Goal: Information Seeking & Learning: Learn about a topic

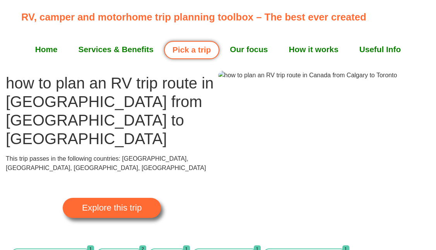
click at [99, 204] on span "Explore this trip" at bounding box center [112, 208] width 60 height 9
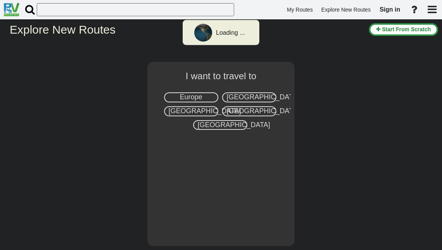
select select "number:8"
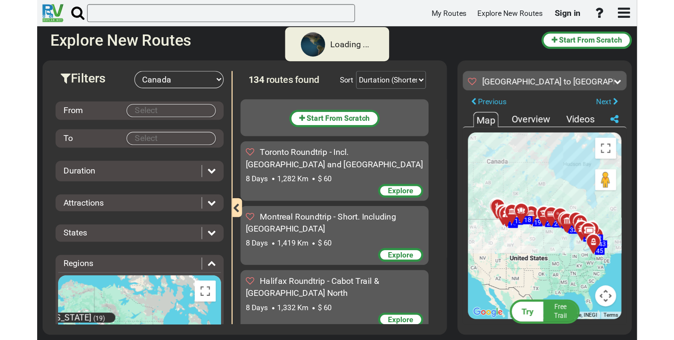
scroll to position [2544, 0]
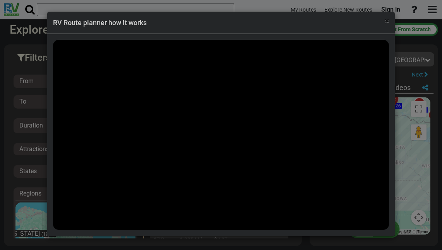
click at [388, 24] on span "×" at bounding box center [387, 20] width 4 height 9
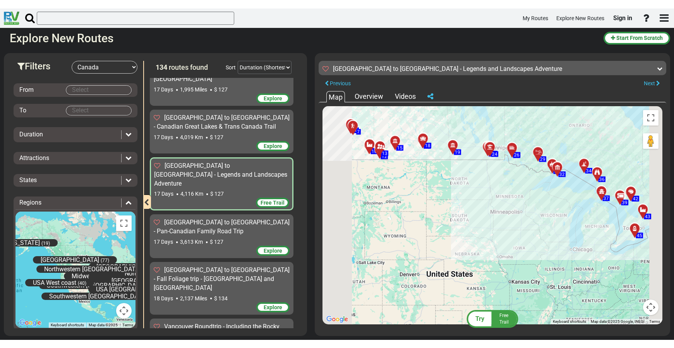
scroll to position [2526, 0]
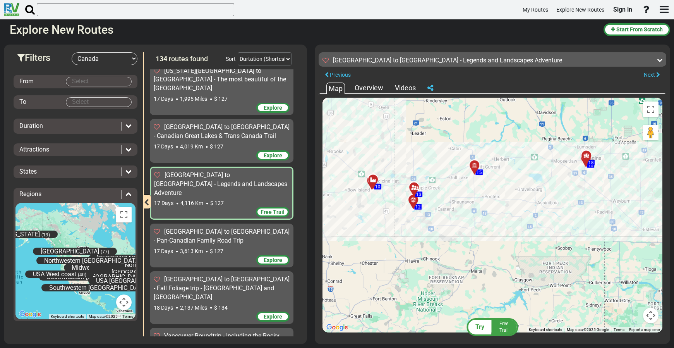
drag, startPoint x: 381, startPoint y: 152, endPoint x: 466, endPoint y: 317, distance: 185.0
click at [442, 250] on div "To activate drag with keyboard, press Alt + Enter. Once in keyboard drag state,…" at bounding box center [492, 215] width 340 height 235
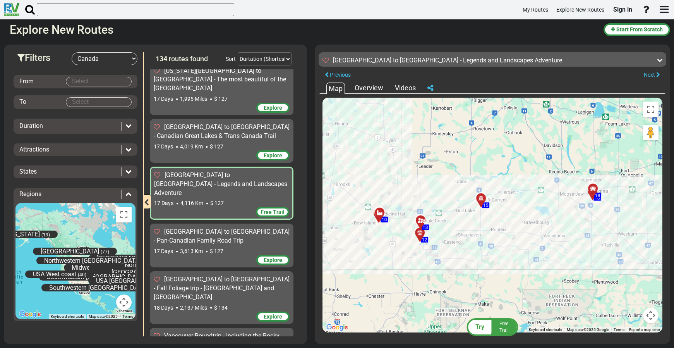
drag, startPoint x: 443, startPoint y: 228, endPoint x: 447, endPoint y: 252, distance: 23.9
click at [442, 250] on div "To activate drag with keyboard, press Alt + Enter. Once in keyboard drag state,…" at bounding box center [492, 215] width 340 height 235
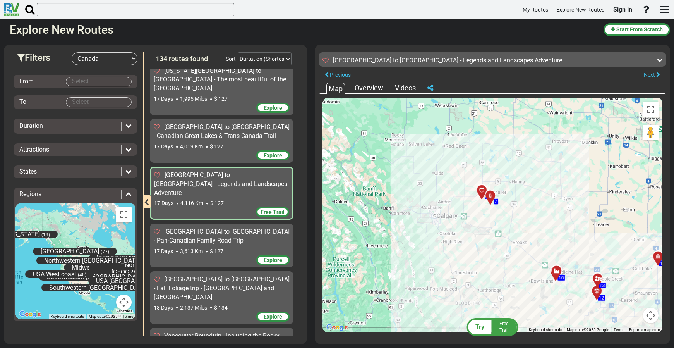
drag, startPoint x: 371, startPoint y: 230, endPoint x: 530, endPoint y: 255, distance: 160.3
click at [442, 250] on div "To activate drag with keyboard, press Alt + Enter. Once in keyboard drag state,…" at bounding box center [492, 215] width 340 height 235
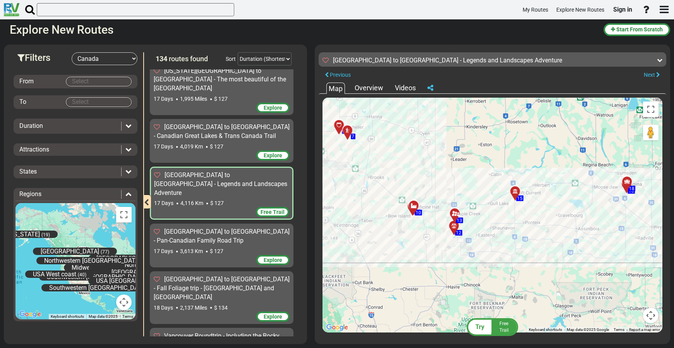
drag, startPoint x: 544, startPoint y: 226, endPoint x: 437, endPoint y: 190, distance: 112.7
click at [438, 188] on div "To activate drag with keyboard, press Alt + Enter. Once in keyboard drag state,…" at bounding box center [492, 215] width 340 height 235
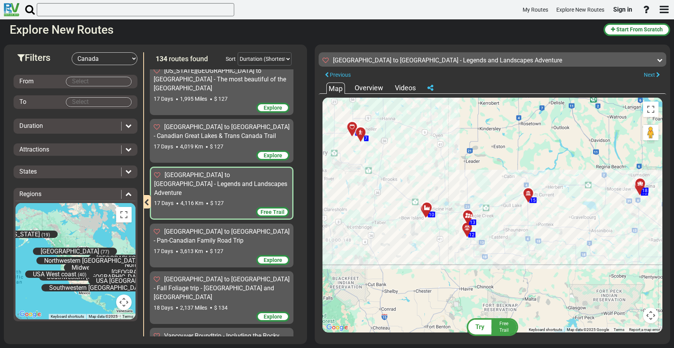
click at [430, 208] on div at bounding box center [429, 210] width 13 height 12
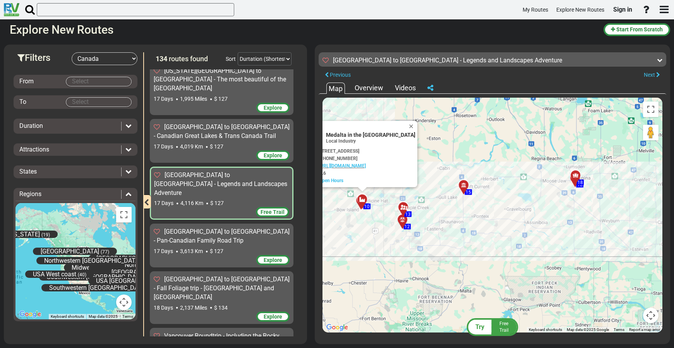
drag, startPoint x: 450, startPoint y: 228, endPoint x: 394, endPoint y: 219, distance: 56.5
click at [386, 219] on div "To activate drag with keyboard, press Alt + Enter. Once in keyboard drag state,…" at bounding box center [492, 215] width 340 height 235
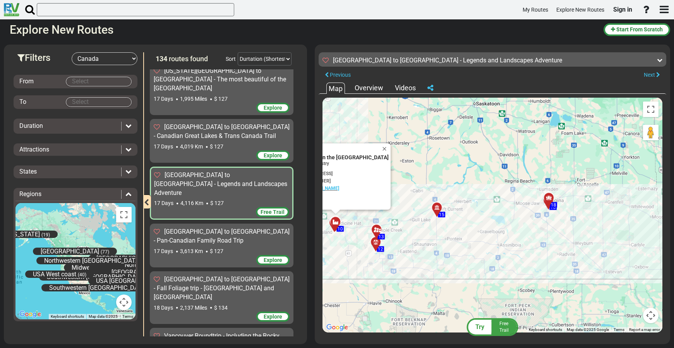
drag, startPoint x: 462, startPoint y: 214, endPoint x: 436, endPoint y: 223, distance: 28.3
click at [435, 234] on div "To activate drag with keyboard, press Alt + Enter. Once in keyboard drag state,…" at bounding box center [492, 215] width 340 height 235
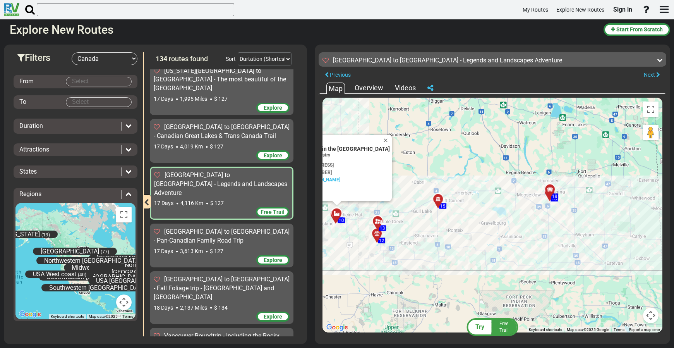
click at [440, 197] on div at bounding box center [440, 202] width 13 height 12
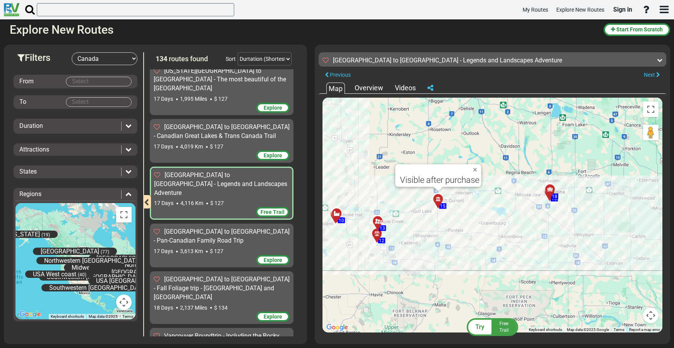
click at [438, 198] on icon at bounding box center [437, 198] width 5 height 5
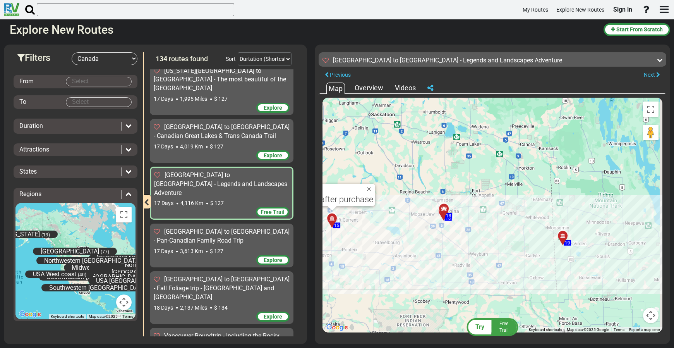
drag, startPoint x: 492, startPoint y: 200, endPoint x: 392, endPoint y: 217, distance: 102.0
click at [385, 220] on div "To activate drag with keyboard, press Alt + Enter. Once in keyboard drag state,…" at bounding box center [492, 215] width 340 height 235
click at [441, 211] on div at bounding box center [445, 211] width 13 height 12
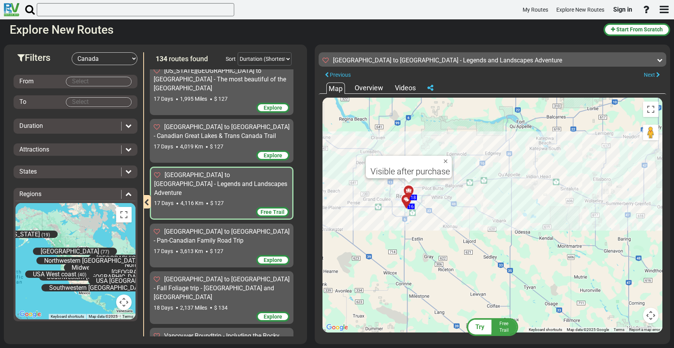
click at [406, 200] on div at bounding box center [408, 202] width 13 height 12
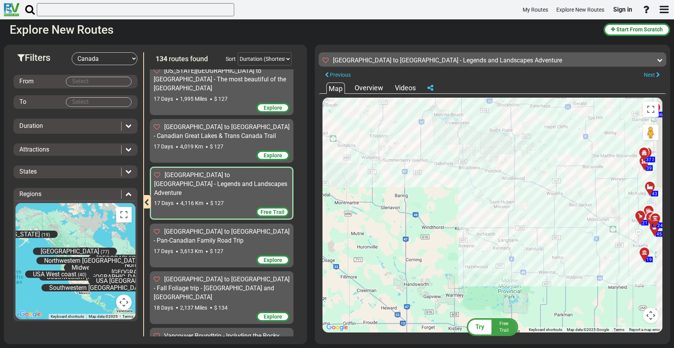
drag, startPoint x: 558, startPoint y: 223, endPoint x: 342, endPoint y: 181, distance: 220.1
click at [332, 180] on div "To activate drag with keyboard, press Alt + Enter. Once in keyboard drag state,…" at bounding box center [492, 215] width 340 height 235
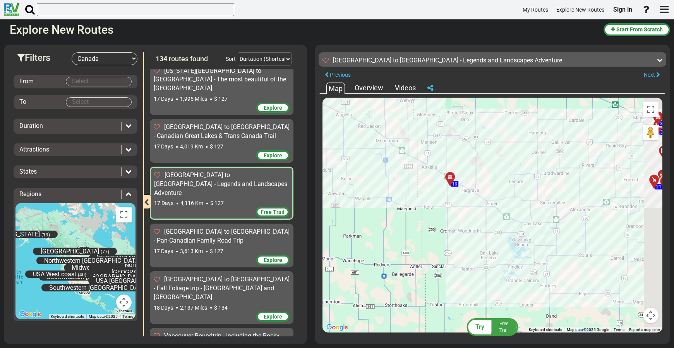
drag, startPoint x: 588, startPoint y: 199, endPoint x: 404, endPoint y: 147, distance: 190.6
click at [399, 144] on div "To activate drag with keyboard, press Alt + Enter. Once in keyboard drag state,…" at bounding box center [492, 215] width 340 height 235
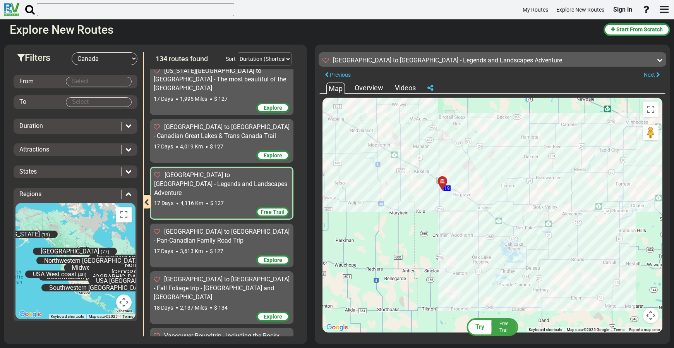
click at [442, 181] on div at bounding box center [444, 184] width 13 height 12
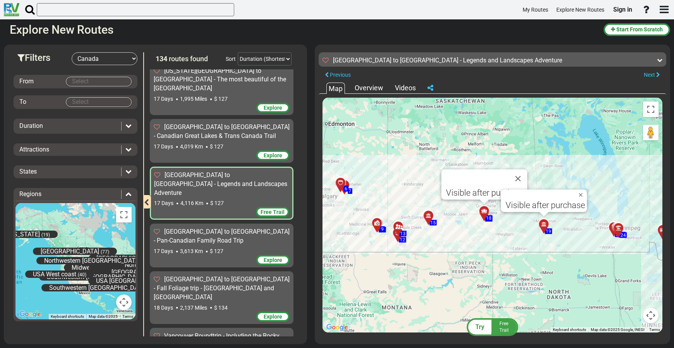
drag, startPoint x: 531, startPoint y: 217, endPoint x: 512, endPoint y: 231, distance: 23.3
click at [442, 231] on div "To activate drag with keyboard, press Alt + Enter. Once in keyboard drag state,…" at bounding box center [492, 215] width 340 height 235
click at [442, 178] on button "Close" at bounding box center [517, 178] width 19 height 19
click at [442, 194] on button "Close" at bounding box center [581, 194] width 9 height 11
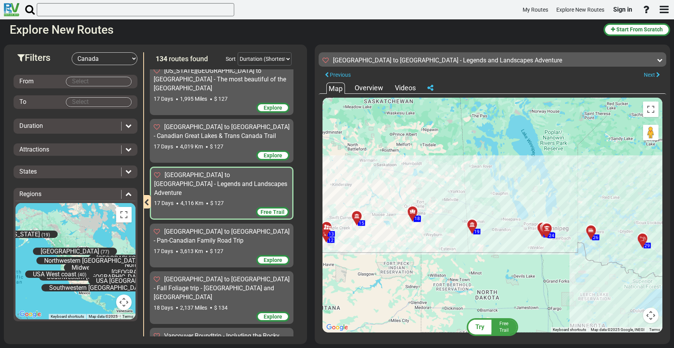
drag, startPoint x: 533, startPoint y: 196, endPoint x: 463, endPoint y: 196, distance: 70.0
click at [442, 196] on div "To activate drag with keyboard, press Alt + Enter. Once in keyboard drag state,…" at bounding box center [492, 215] width 340 height 235
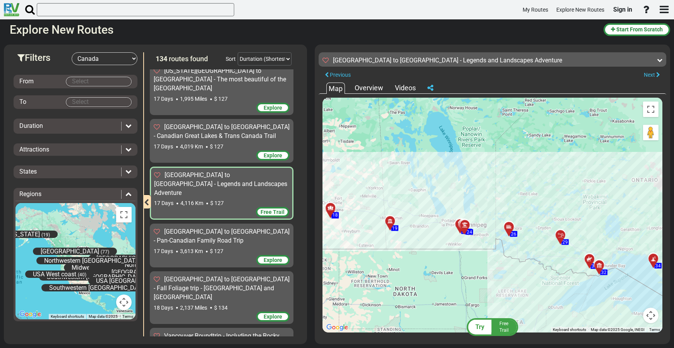
drag, startPoint x: 499, startPoint y: 200, endPoint x: 416, endPoint y: 196, distance: 83.7
click at [416, 196] on div "To activate drag with keyboard, press Alt + Enter. Once in keyboard drag state,…" at bounding box center [492, 215] width 340 height 235
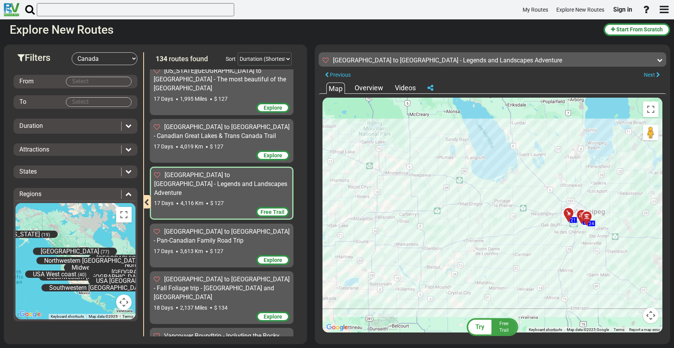
click at [442, 234] on div "To activate drag with keyboard, press Alt + Enter. Once in keyboard drag state,…" at bounding box center [492, 215] width 340 height 235
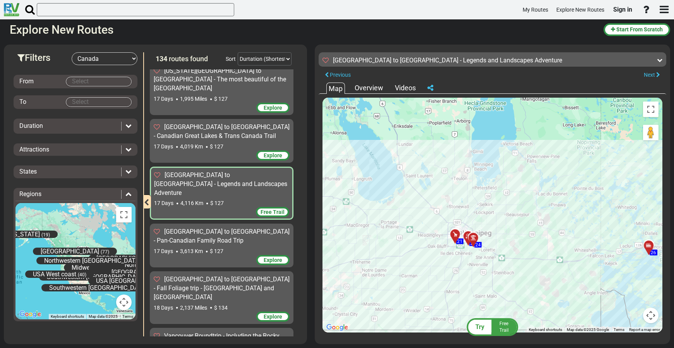
drag, startPoint x: 547, startPoint y: 235, endPoint x: 434, endPoint y: 257, distance: 115.0
click at [433, 250] on div "To activate drag with keyboard, press Alt + Enter. Once in keyboard drag state,…" at bounding box center [492, 215] width 340 height 235
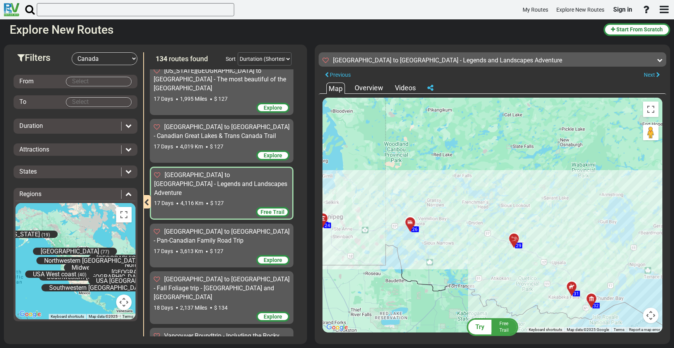
drag, startPoint x: 535, startPoint y: 236, endPoint x: 339, endPoint y: 208, distance: 198.3
click at [339, 208] on div "To activate drag with keyboard, press Alt + Enter. Once in keyboard drag state,…" at bounding box center [492, 215] width 340 height 235
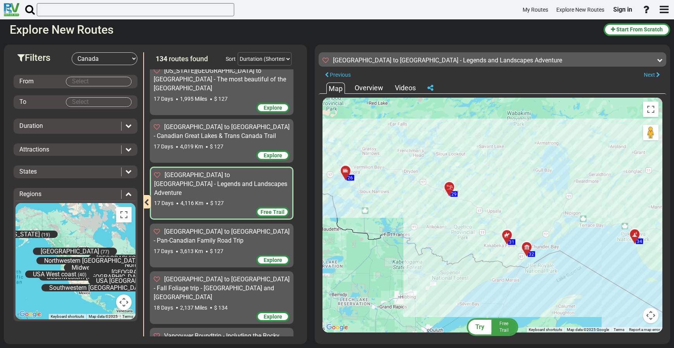
drag, startPoint x: 457, startPoint y: 246, endPoint x: 413, endPoint y: 198, distance: 64.9
click at [413, 198] on div "To activate drag with keyboard, press Alt + Enter. Once in keyboard drag state,…" at bounding box center [492, 215] width 340 height 235
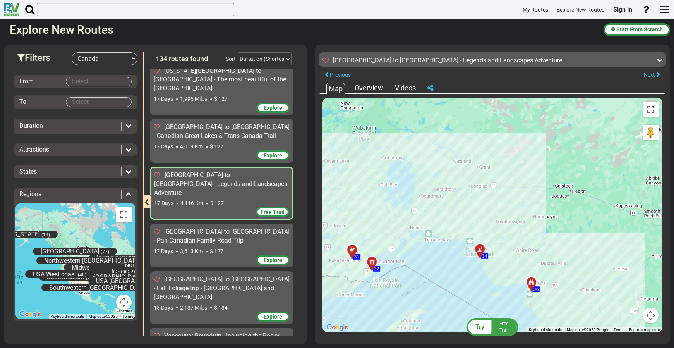
drag, startPoint x: 509, startPoint y: 248, endPoint x: 355, endPoint y: 262, distance: 154.6
click at [354, 250] on div "To activate drag with keyboard, press Alt + Enter. Once in keyboard drag state,…" at bounding box center [492, 215] width 340 height 235
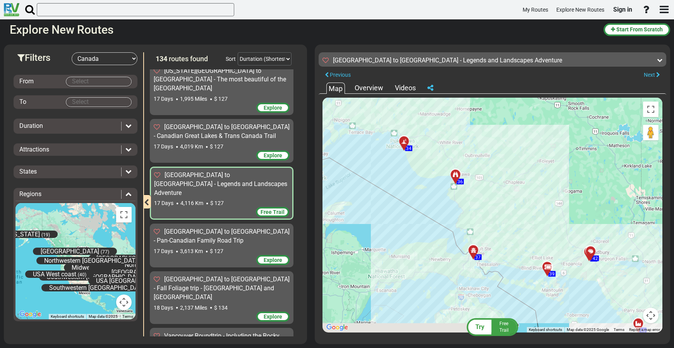
drag, startPoint x: 560, startPoint y: 257, endPoint x: 483, endPoint y: 149, distance: 132.8
click at [442, 149] on div "To activate drag with keyboard, press Alt + Enter. Once in keyboard drag state,…" at bounding box center [492, 215] width 340 height 235
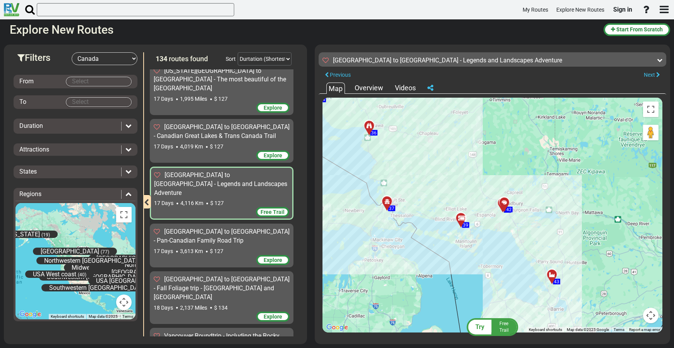
drag, startPoint x: 565, startPoint y: 231, endPoint x: 478, endPoint y: 183, distance: 99.3
click at [442, 183] on div "To activate drag with keyboard, press Alt + Enter. Once in keyboard drag state,…" at bounding box center [492, 215] width 340 height 235
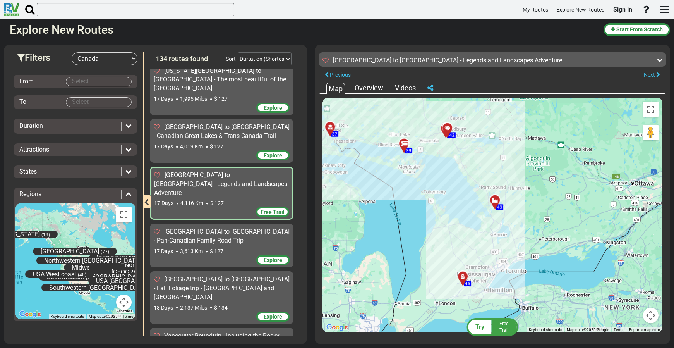
drag, startPoint x: 546, startPoint y: 214, endPoint x: 525, endPoint y: 199, distance: 25.7
click at [442, 158] on div "To activate drag with keyboard, press Alt + Enter. Once in keyboard drag state,…" at bounding box center [492, 215] width 340 height 235
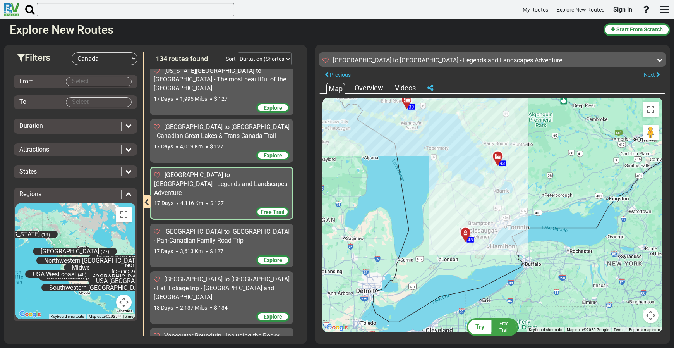
drag, startPoint x: 531, startPoint y: 228, endPoint x: 534, endPoint y: 197, distance: 31.1
click at [442, 197] on div "To activate drag with keyboard, press Alt + Enter. Once in keyboard drag state,…" at bounding box center [492, 215] width 340 height 235
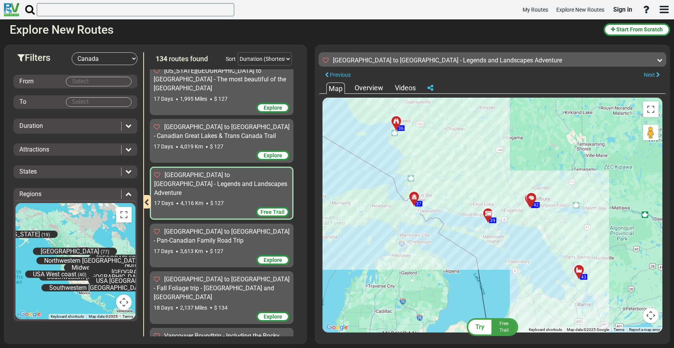
drag, startPoint x: 440, startPoint y: 180, endPoint x: 520, endPoint y: 290, distance: 136.3
click at [442, 250] on div "To activate drag with keyboard, press Alt + Enter. Once in keyboard drag state,…" at bounding box center [492, 215] width 340 height 235
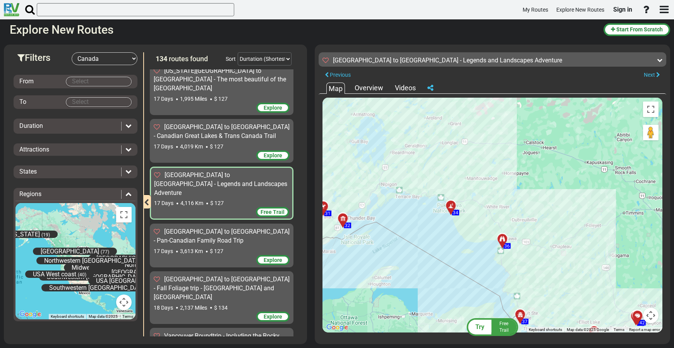
drag, startPoint x: 417, startPoint y: 144, endPoint x: 523, endPoint y: 261, distance: 157.5
click at [442, 250] on div "To activate drag with keyboard, press Alt + Enter. Once in keyboard drag state,…" at bounding box center [492, 215] width 340 height 235
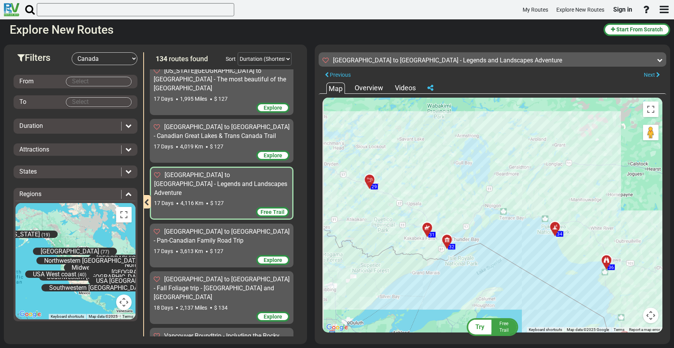
drag, startPoint x: 428, startPoint y: 171, endPoint x: 535, endPoint y: 193, distance: 108.9
click at [442, 193] on div "To activate drag with keyboard, press Alt + Enter. Once in keyboard drag state,…" at bounding box center [492, 215] width 340 height 235
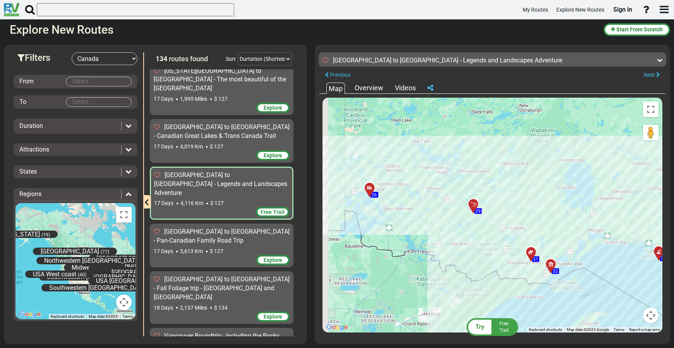
drag, startPoint x: 407, startPoint y: 183, endPoint x: 512, endPoint y: 206, distance: 107.4
click at [442, 206] on div "To activate drag with keyboard, press Alt + Enter. Once in keyboard drag state,…" at bounding box center [492, 215] width 340 height 235
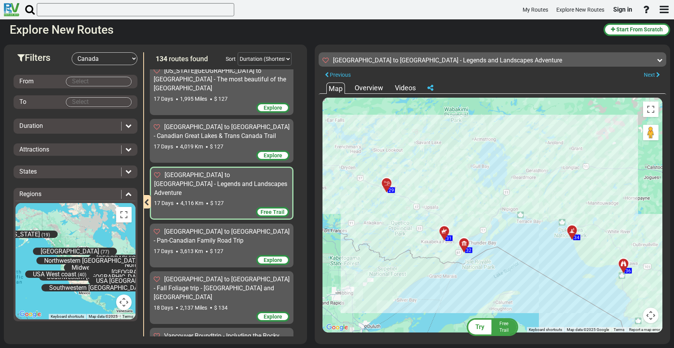
drag, startPoint x: 444, startPoint y: 217, endPoint x: 357, endPoint y: 195, distance: 89.8
click at [354, 195] on div "To activate drag with keyboard, press Alt + Enter. Once in keyboard drag state,…" at bounding box center [492, 215] width 340 height 235
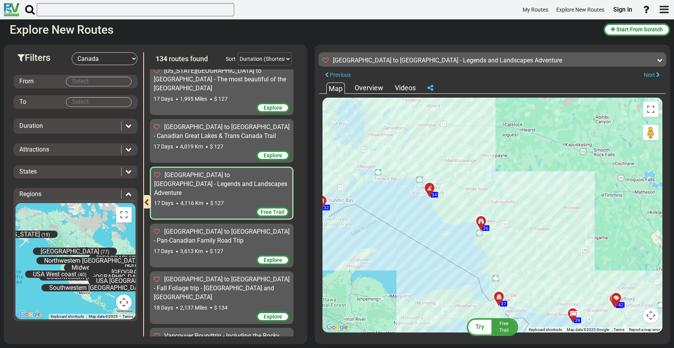
drag, startPoint x: 615, startPoint y: 216, endPoint x: 471, endPoint y: 173, distance: 150.6
click at [442, 171] on div "To activate drag with keyboard, press Alt + Enter. Once in keyboard drag state,…" at bounding box center [492, 215] width 340 height 235
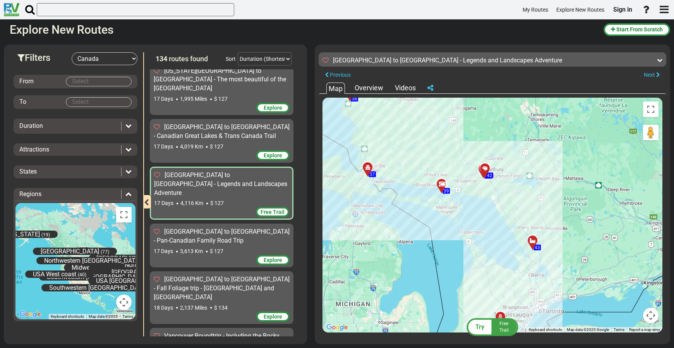
drag, startPoint x: 570, startPoint y: 260, endPoint x: 441, endPoint y: 132, distance: 182.8
click at [441, 132] on div "To activate drag with keyboard, press Alt + Enter. Once in keyboard drag state,…" at bounding box center [492, 215] width 340 height 235
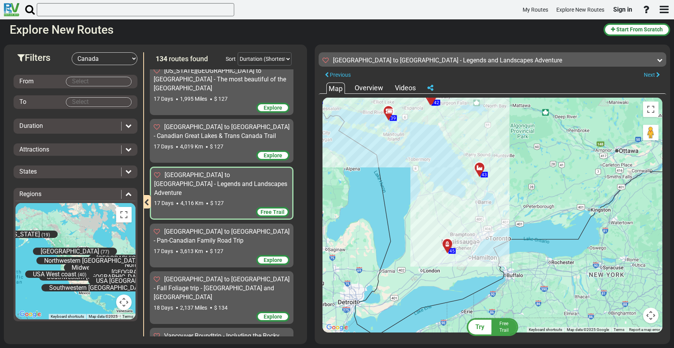
drag, startPoint x: 554, startPoint y: 221, endPoint x: 522, endPoint y: 175, distance: 55.5
click at [442, 149] on div "To activate drag with keyboard, press Alt + Enter. Once in keyboard drag state,…" at bounding box center [492, 215] width 340 height 235
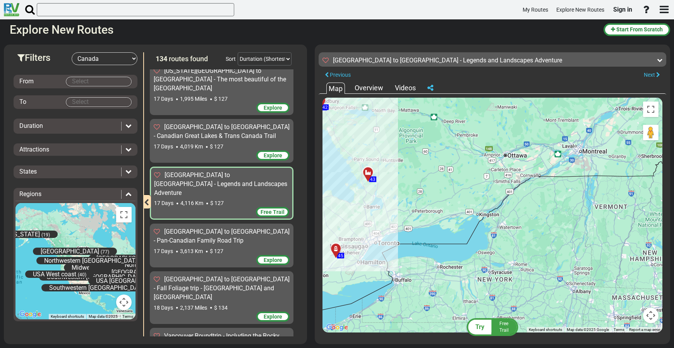
drag, startPoint x: 524, startPoint y: 156, endPoint x: 416, endPoint y: 158, distance: 108.0
click at [411, 159] on div "To activate drag with keyboard, press Alt + Enter. Once in keyboard drag state,…" at bounding box center [492, 215] width 340 height 235
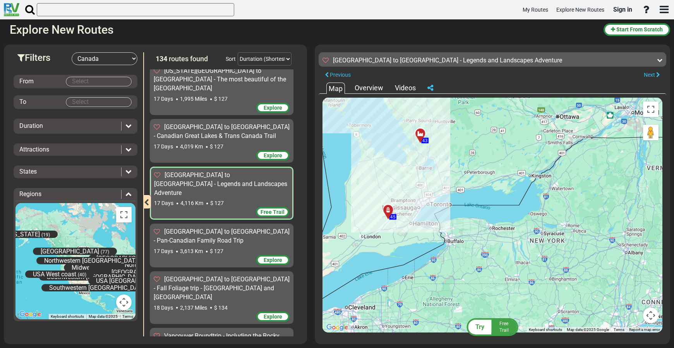
drag, startPoint x: 486, startPoint y: 159, endPoint x: 537, endPoint y: 122, distance: 62.8
click at [442, 122] on div "To activate drag with keyboard, press Alt + Enter. Once in keyboard drag state,…" at bounding box center [492, 215] width 340 height 235
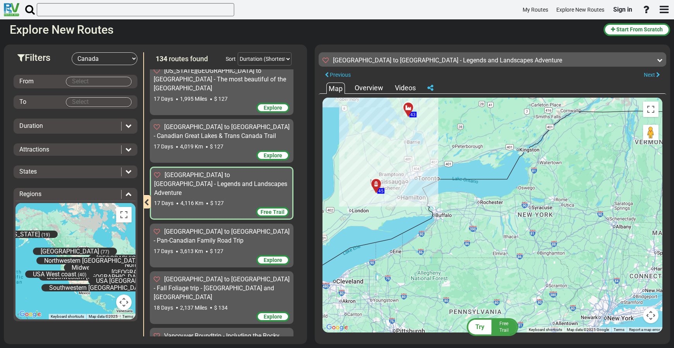
drag, startPoint x: 470, startPoint y: 209, endPoint x: 457, endPoint y: 183, distance: 29.8
click at [442, 183] on div "To activate drag with keyboard, press Alt + Enter. Once in keyboard drag state,…" at bounding box center [492, 215] width 340 height 235
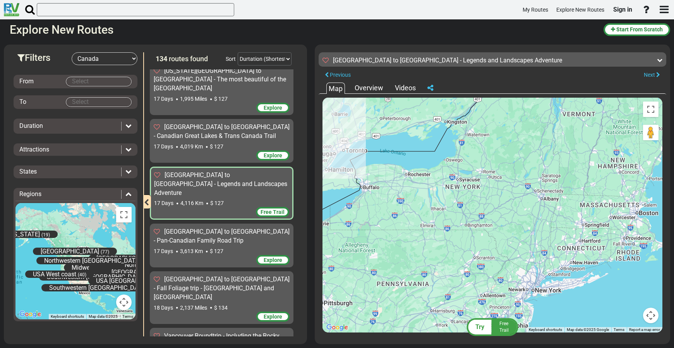
drag, startPoint x: 573, startPoint y: 228, endPoint x: 491, endPoint y: 196, distance: 88.8
click at [442, 196] on div "To activate drag with keyboard, press Alt + Enter. Once in keyboard drag state,…" at bounding box center [492, 215] width 340 height 235
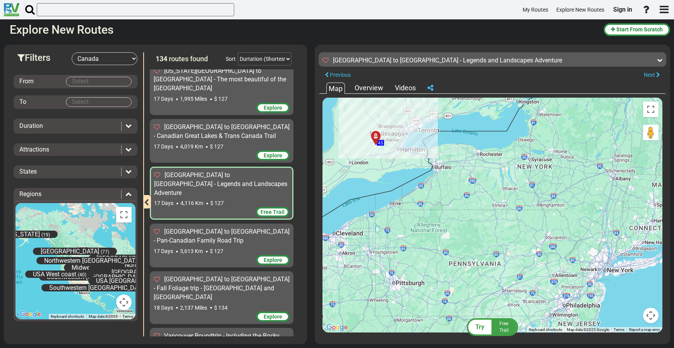
drag, startPoint x: 516, startPoint y: 199, endPoint x: 585, endPoint y: 183, distance: 70.7
click at [442, 181] on div "To activate drag with keyboard, press Alt + Enter. Once in keyboard drag state,…" at bounding box center [492, 215] width 340 height 235
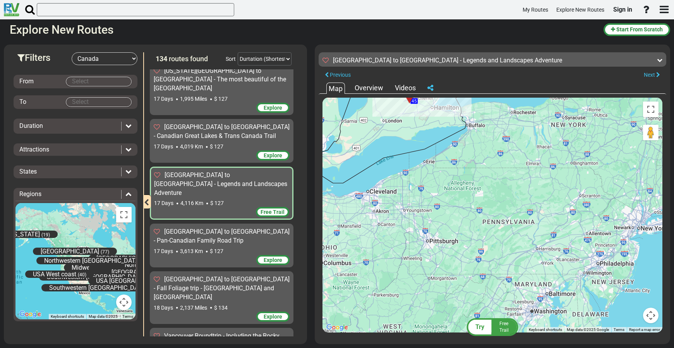
drag, startPoint x: 447, startPoint y: 223, endPoint x: 480, endPoint y: 201, distance: 39.4
click at [442, 180] on div "To activate drag with keyboard, press Alt + Enter. Once in keyboard drag state,…" at bounding box center [492, 215] width 340 height 235
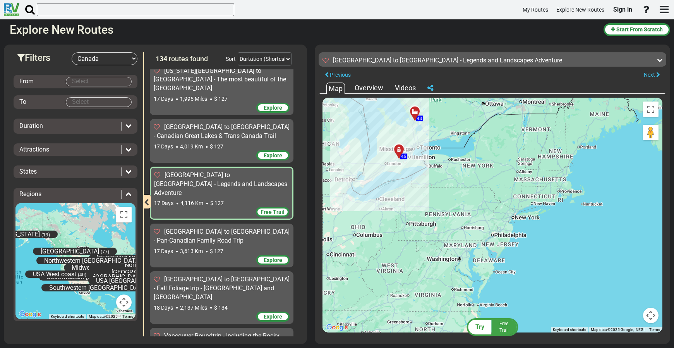
drag, startPoint x: 576, startPoint y: 176, endPoint x: 539, endPoint y: 178, distance: 36.8
click at [442, 178] on div "To activate drag with keyboard, press Alt + Enter. Once in keyboard drag state,…" at bounding box center [492, 215] width 340 height 235
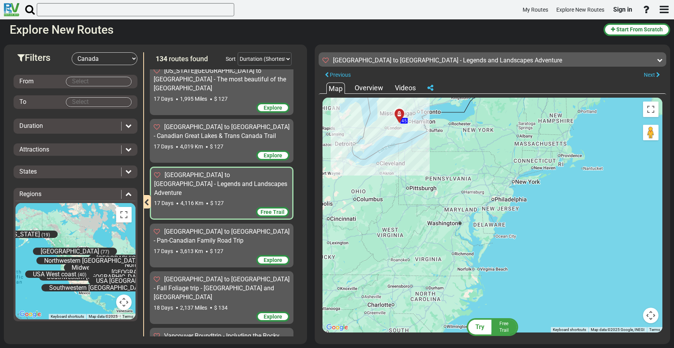
drag, startPoint x: 511, startPoint y: 178, endPoint x: 512, endPoint y: 140, distance: 37.2
click at [442, 140] on div "To activate drag with keyboard, press Alt + Enter. Once in keyboard drag state,…" at bounding box center [492, 215] width 340 height 235
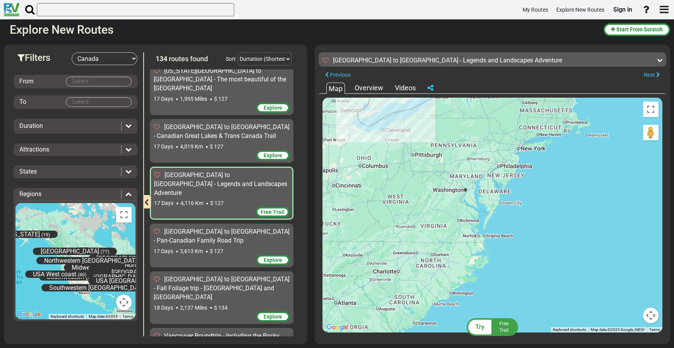
drag, startPoint x: 464, startPoint y: 176, endPoint x: 470, endPoint y: 144, distance: 32.2
click at [442, 144] on div "To activate drag with keyboard, press Alt + Enter. Once in keyboard drag state,…" at bounding box center [492, 215] width 340 height 235
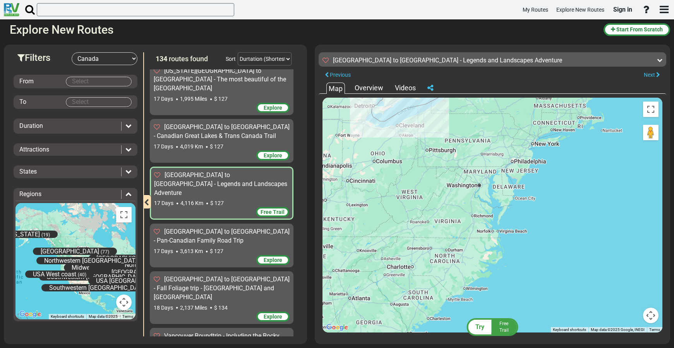
drag, startPoint x: 441, startPoint y: 160, endPoint x: 456, endPoint y: 155, distance: 15.9
click at [442, 155] on div "To activate drag with keyboard, press Alt + Enter. Once in keyboard drag state,…" at bounding box center [492, 215] width 340 height 235
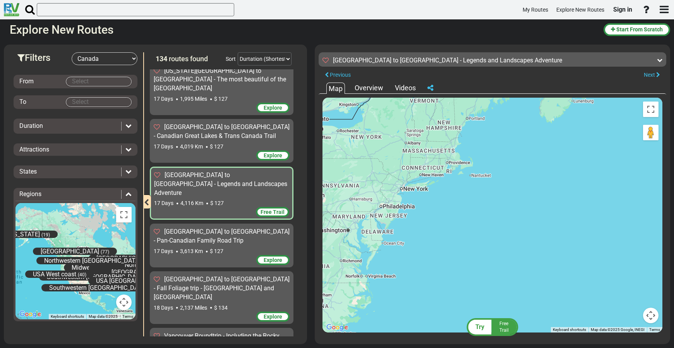
drag, startPoint x: 602, startPoint y: 151, endPoint x: 467, endPoint y: 197, distance: 142.9
click at [442, 197] on div "To activate drag with keyboard, press Alt + Enter. Once in keyboard drag state,…" at bounding box center [492, 215] width 340 height 235
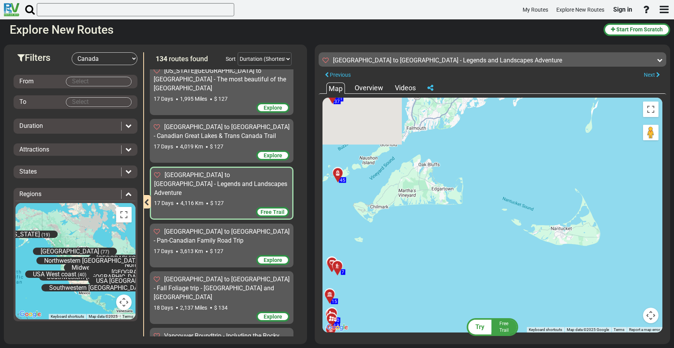
drag, startPoint x: 369, startPoint y: 168, endPoint x: 585, endPoint y: 266, distance: 238.1
click at [442, 250] on div "To activate drag with keyboard, press Alt + Enter. Once in keyboard drag state,…" at bounding box center [492, 215] width 340 height 235
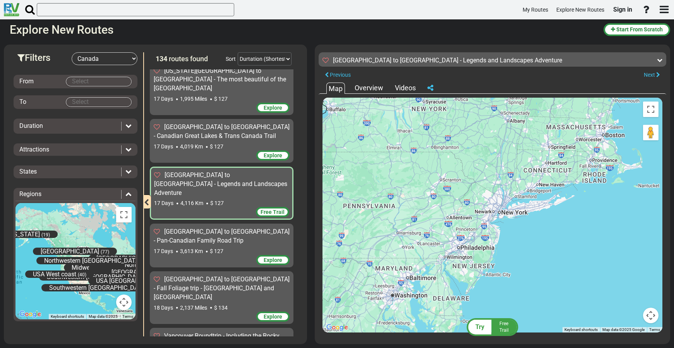
drag, startPoint x: 409, startPoint y: 232, endPoint x: 550, endPoint y: 193, distance: 145.6
click at [442, 193] on div "To activate drag with keyboard, press Alt + Enter. Once in keyboard drag state,…" at bounding box center [492, 215] width 340 height 235
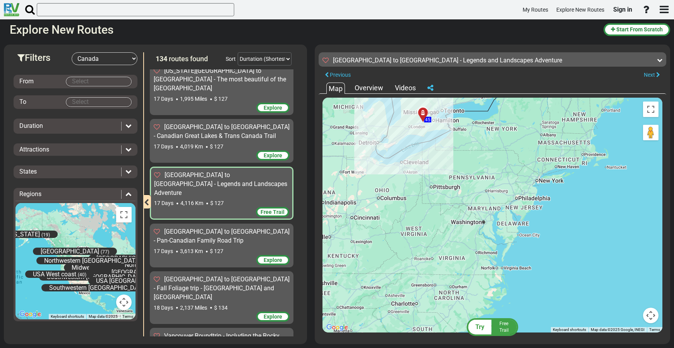
drag, startPoint x: 548, startPoint y: 229, endPoint x: 560, endPoint y: 205, distance: 26.7
click at [442, 205] on div "To activate drag with keyboard, press Alt + Enter. Once in keyboard drag state,…" at bounding box center [492, 215] width 340 height 235
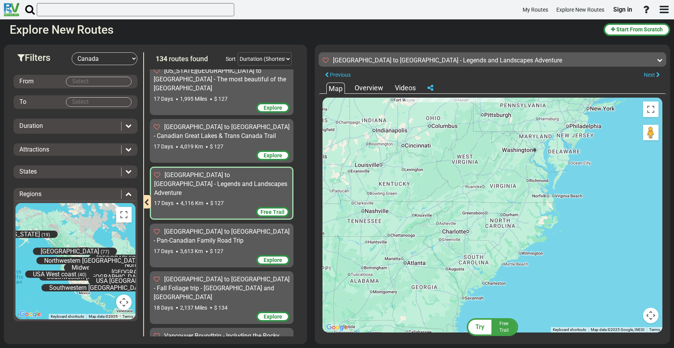
drag, startPoint x: 423, startPoint y: 233, endPoint x: 476, endPoint y: 158, distance: 91.7
click at [442, 158] on div "To activate drag with keyboard, press Alt + Enter. Once in keyboard drag state,…" at bounding box center [492, 215] width 340 height 235
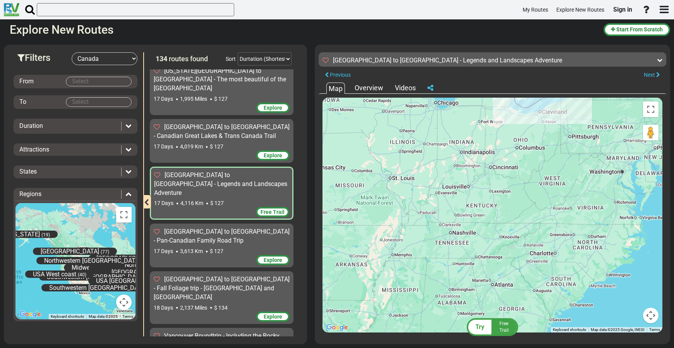
drag, startPoint x: 363, startPoint y: 230, endPoint x: 451, endPoint y: 251, distance: 90.7
click at [442, 250] on div "To activate drag with keyboard, press Alt + Enter. Once in keyboard drag state,…" at bounding box center [492, 215] width 340 height 235
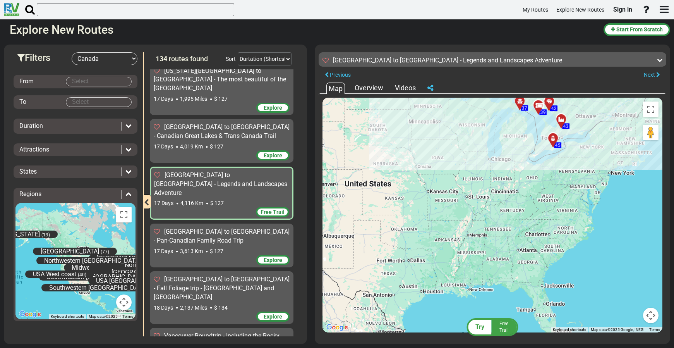
drag, startPoint x: 425, startPoint y: 229, endPoint x: 472, endPoint y: 211, distance: 50.5
click at [442, 211] on div "To activate drag with keyboard, press Alt + Enter. Once in keyboard drag state,…" at bounding box center [492, 215] width 340 height 235
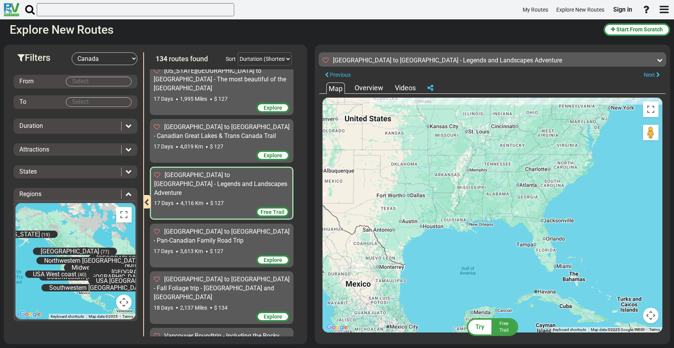
drag, startPoint x: 513, startPoint y: 241, endPoint x: 514, endPoint y: 188, distance: 52.3
click at [442, 188] on div "To activate drag with keyboard, press Alt + Enter. Once in keyboard drag state,…" at bounding box center [492, 215] width 340 height 235
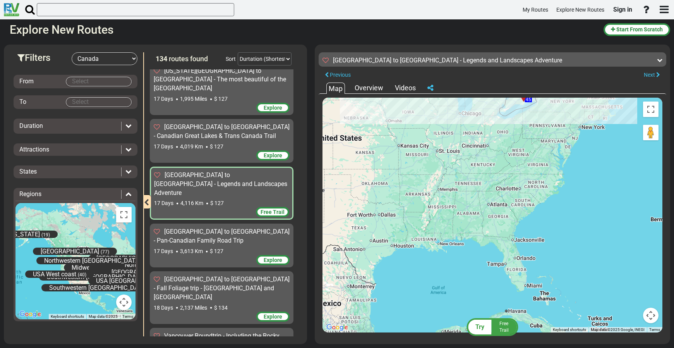
drag, startPoint x: 540, startPoint y: 190, endPoint x: 509, endPoint y: 211, distance: 37.4
click at [442, 211] on div "To activate drag with keyboard, press Alt + Enter. Once in keyboard drag state,…" at bounding box center [492, 215] width 340 height 235
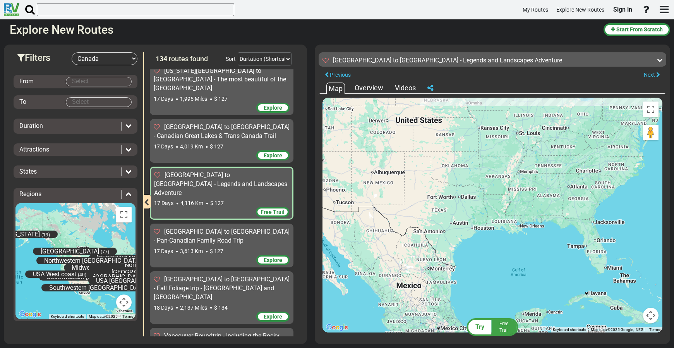
drag, startPoint x: 441, startPoint y: 231, endPoint x: 522, endPoint y: 215, distance: 83.3
click at [442, 214] on div "To activate drag with keyboard, press Alt + Enter. Once in keyboard drag state,…" at bounding box center [492, 215] width 340 height 235
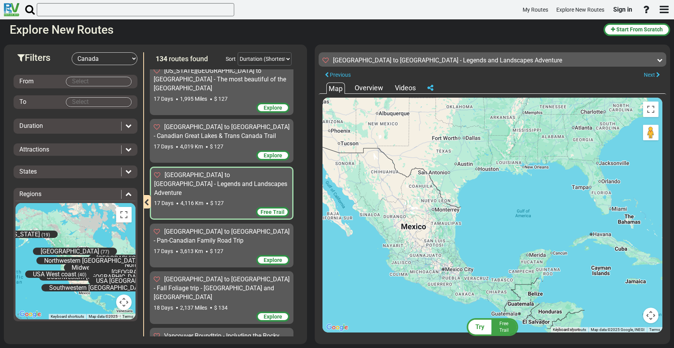
drag, startPoint x: 475, startPoint y: 271, endPoint x: 480, endPoint y: 212, distance: 59.8
click at [442, 212] on div "To activate drag with keyboard, press Alt + Enter. Once in keyboard drag state,…" at bounding box center [492, 215] width 340 height 235
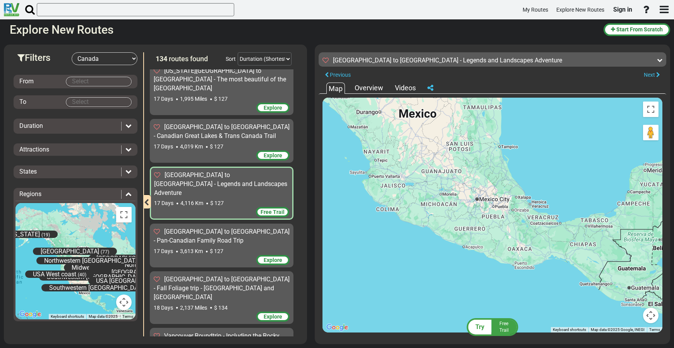
drag, startPoint x: 469, startPoint y: 204, endPoint x: 510, endPoint y: 90, distance: 121.3
click at [442, 91] on div "Map Overview Videos ← Move left → Move right ↑ Move up ↓ Move down + Zoom in - …" at bounding box center [492, 209] width 348 height 254
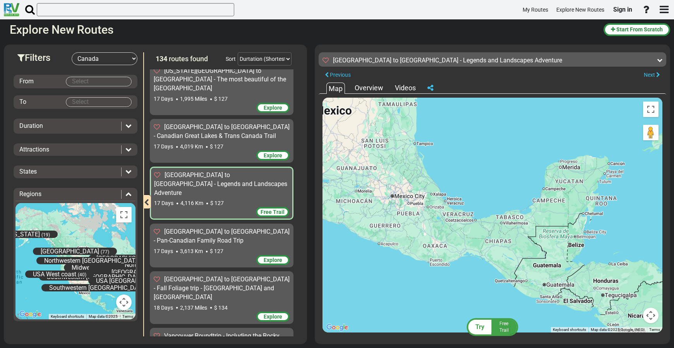
drag, startPoint x: 535, startPoint y: 144, endPoint x: 479, endPoint y: 152, distance: 55.9
click at [442, 152] on div "To activate drag with keyboard, press Alt + Enter. Once in keyboard drag state,…" at bounding box center [492, 215] width 340 height 235
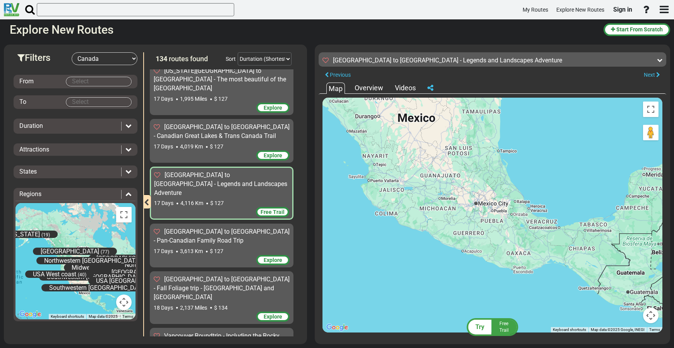
drag, startPoint x: 497, startPoint y: 167, endPoint x: 548, endPoint y: 183, distance: 52.9
click at [442, 183] on div "To activate drag with keyboard, press Alt + Enter. Once in keyboard drag state,…" at bounding box center [492, 215] width 340 height 235
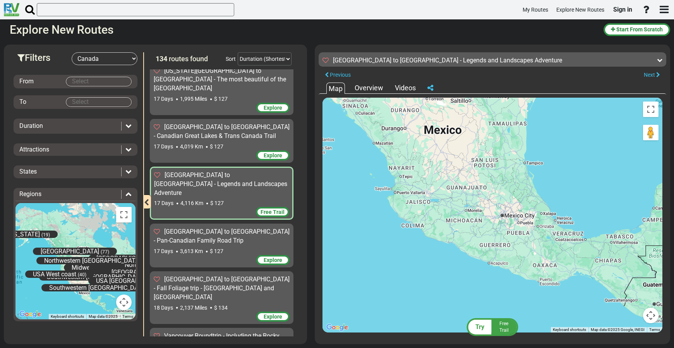
drag, startPoint x: 436, startPoint y: 185, endPoint x: 457, endPoint y: 195, distance: 23.9
click at [442, 195] on div "To activate drag with keyboard, press Alt + Enter. Once in keyboard drag state,…" at bounding box center [492, 215] width 340 height 235
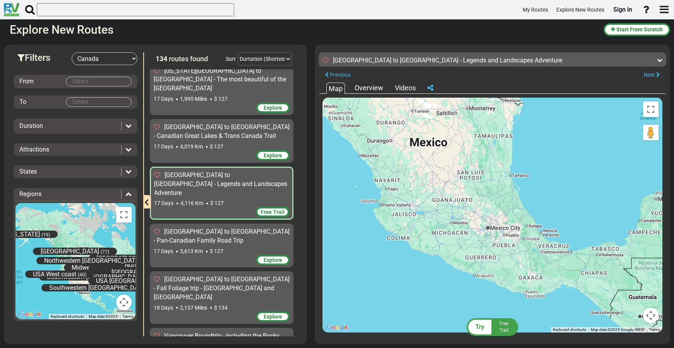
drag, startPoint x: 475, startPoint y: 185, endPoint x: 464, endPoint y: 196, distance: 15.9
click at [442, 197] on div "To activate drag with keyboard, press Alt + Enter. Once in keyboard drag state,…" at bounding box center [492, 215] width 340 height 235
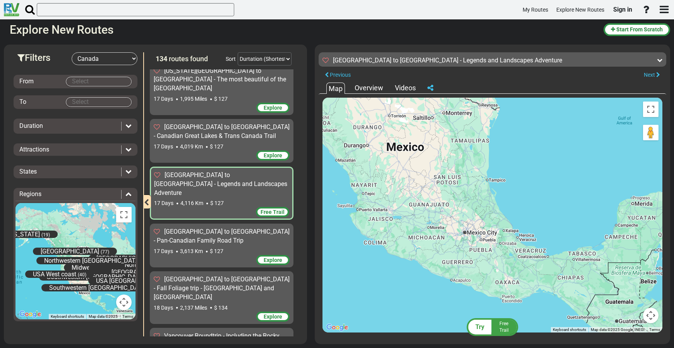
drag, startPoint x: 514, startPoint y: 182, endPoint x: 490, endPoint y: 188, distance: 25.1
click at [442, 188] on div "To activate drag with keyboard, press Alt + Enter. Once in keyboard drag state,…" at bounding box center [492, 215] width 340 height 235
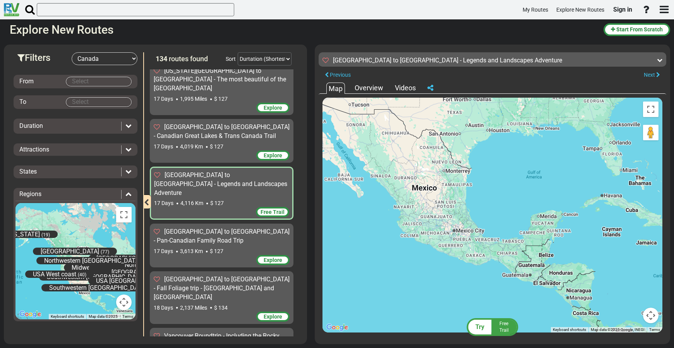
drag, startPoint x: 495, startPoint y: 186, endPoint x: 467, endPoint y: 209, distance: 36.1
click at [442, 208] on div "To activate drag with keyboard, press Alt + Enter. Once in keyboard drag state,…" at bounding box center [492, 215] width 340 height 235
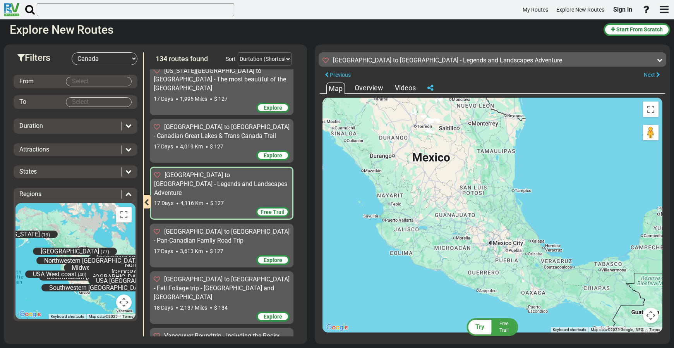
drag, startPoint x: 445, startPoint y: 210, endPoint x: 486, endPoint y: 200, distance: 42.5
click at [442, 200] on div "To activate drag with keyboard, press Alt + Enter. Once in keyboard drag state,…" at bounding box center [492, 215] width 340 height 235
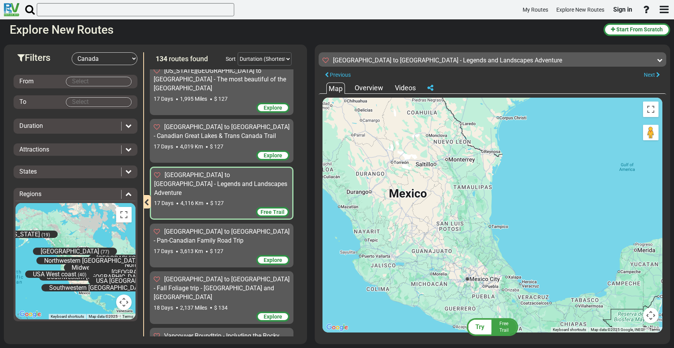
drag, startPoint x: 522, startPoint y: 174, endPoint x: 500, endPoint y: 209, distance: 41.1
click at [442, 211] on div "To activate drag with keyboard, press Alt + Enter. Once in keyboard drag state,…" at bounding box center [492, 215] width 340 height 235
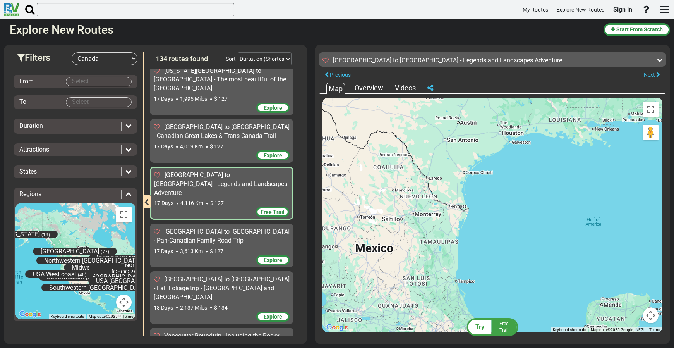
drag, startPoint x: 527, startPoint y: 172, endPoint x: 493, endPoint y: 226, distance: 64.1
click at [442, 226] on div "To activate drag with keyboard, press Alt + Enter. Once in keyboard drag state,…" at bounding box center [492, 215] width 340 height 235
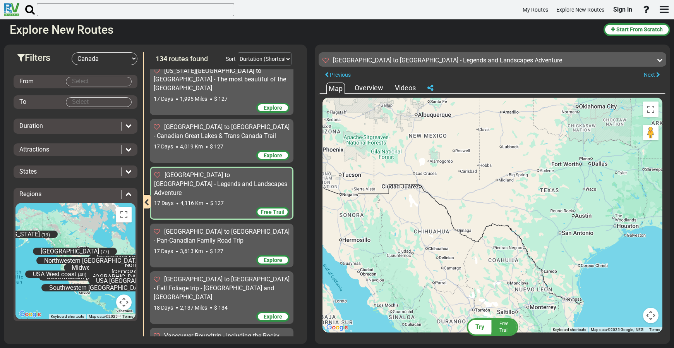
drag, startPoint x: 397, startPoint y: 171, endPoint x: 513, endPoint y: 264, distance: 147.8
click at [442, 250] on div "To activate drag with keyboard, press Alt + Enter. Once in keyboard drag state,…" at bounding box center [492, 215] width 340 height 235
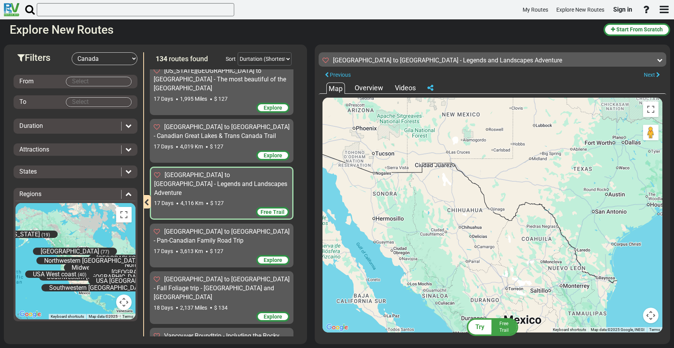
drag, startPoint x: 471, startPoint y: 266, endPoint x: 507, endPoint y: 244, distance: 42.1
click at [442, 244] on div "To activate drag with keyboard, press Alt + Enter. Once in keyboard drag state,…" at bounding box center [492, 215] width 340 height 235
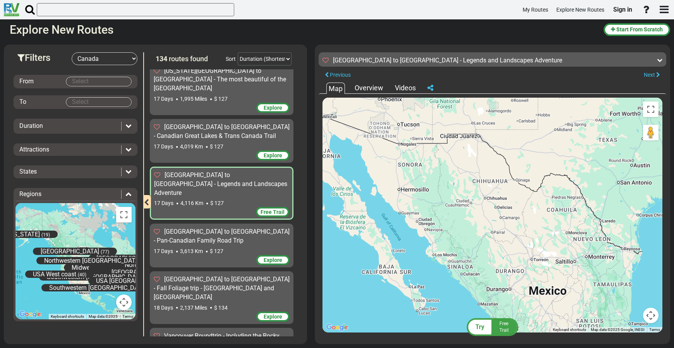
drag, startPoint x: 498, startPoint y: 248, endPoint x: 522, endPoint y: 219, distance: 38.3
click at [442, 219] on div "To activate drag with keyboard, press Alt + Enter. Once in keyboard drag state,…" at bounding box center [492, 215] width 340 height 235
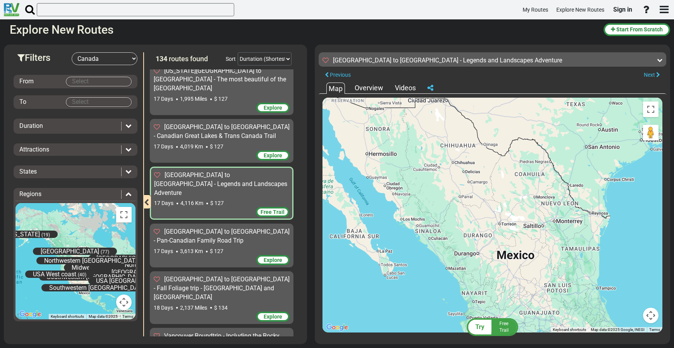
drag, startPoint x: 536, startPoint y: 246, endPoint x: 505, endPoint y: 212, distance: 45.5
click at [442, 212] on div "To activate drag with keyboard, press Alt + Enter. Once in keyboard drag state,…" at bounding box center [492, 215] width 340 height 235
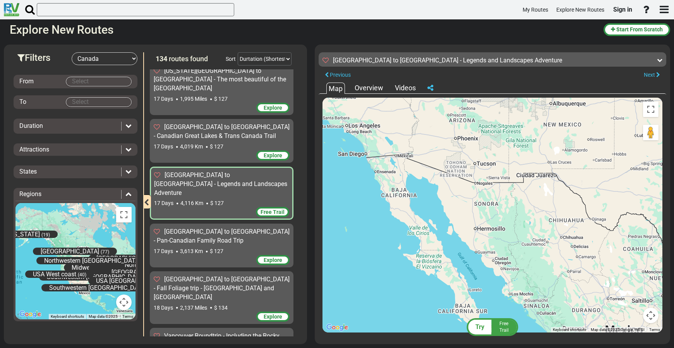
drag, startPoint x: 496, startPoint y: 209, endPoint x: 605, endPoint y: 284, distance: 132.4
click at [442, 250] on div "To activate drag with keyboard, press Alt + Enter. Once in keyboard drag state,…" at bounding box center [492, 215] width 340 height 235
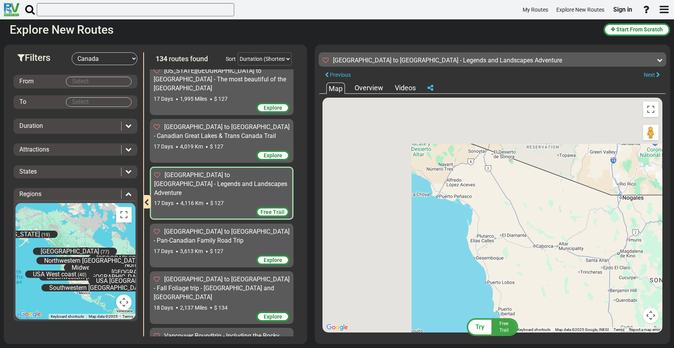
drag, startPoint x: 429, startPoint y: 188, endPoint x: 644, endPoint y: 382, distance: 289.6
click at [442, 250] on html "My Routes Explore New Routes Sign in ×" at bounding box center [337, 174] width 674 height 348
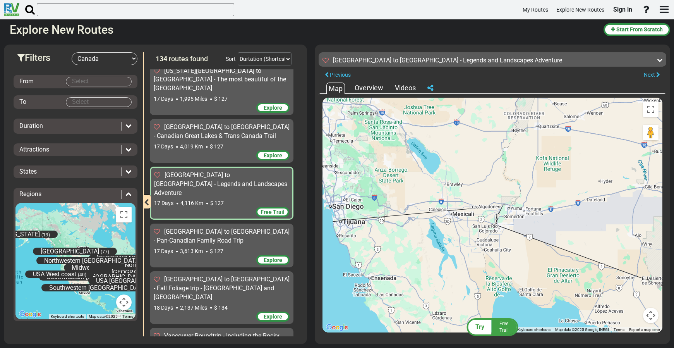
drag, startPoint x: 464, startPoint y: 226, endPoint x: 572, endPoint y: 335, distance: 153.0
click at [442, 250] on div "← Move left → Move right ↑ Move up ↓ Move down + Zoom in - Zoom out Home Jump l…" at bounding box center [492, 215] width 348 height 242
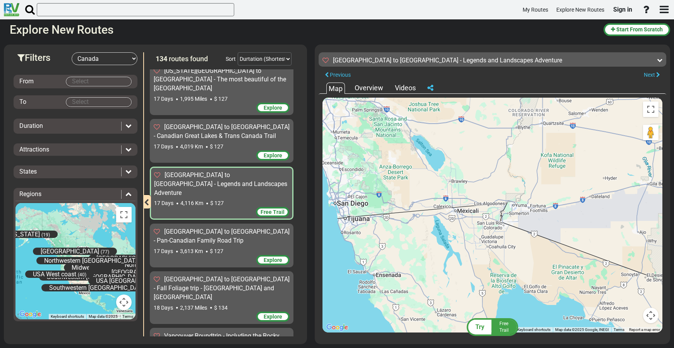
drag, startPoint x: 474, startPoint y: 277, endPoint x: 479, endPoint y: 272, distance: 7.1
click at [442, 250] on div "To activate drag with keyboard, press Alt + Enter. Once in keyboard drag state,…" at bounding box center [492, 215] width 340 height 235
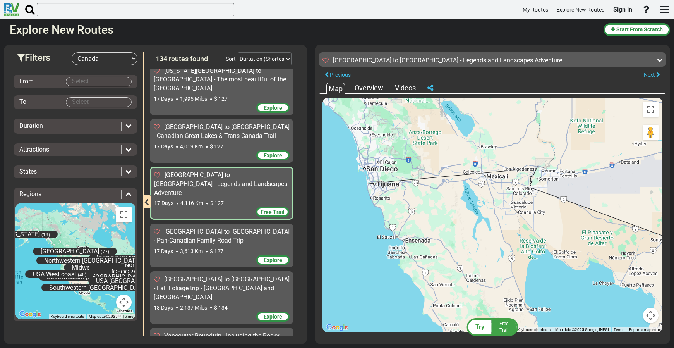
drag, startPoint x: 488, startPoint y: 260, endPoint x: 537, endPoint y: 224, distance: 60.5
click at [442, 224] on div "To activate drag with keyboard, press Alt + Enter. Once in keyboard drag state,…" at bounding box center [492, 215] width 340 height 235
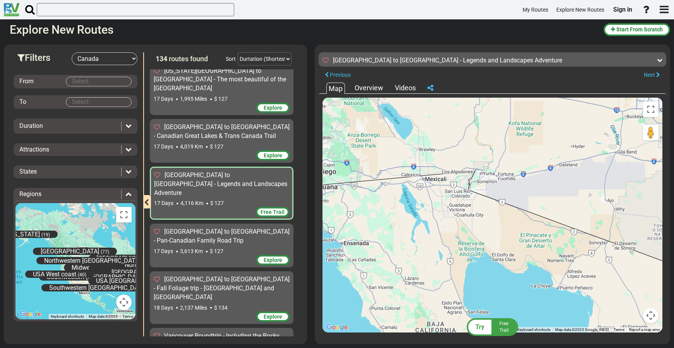
drag, startPoint x: 571, startPoint y: 233, endPoint x: 507, endPoint y: 235, distance: 63.5
click at [442, 235] on div "To activate drag with keyboard, press Alt + Enter. Once in keyboard drag state,…" at bounding box center [492, 215] width 340 height 235
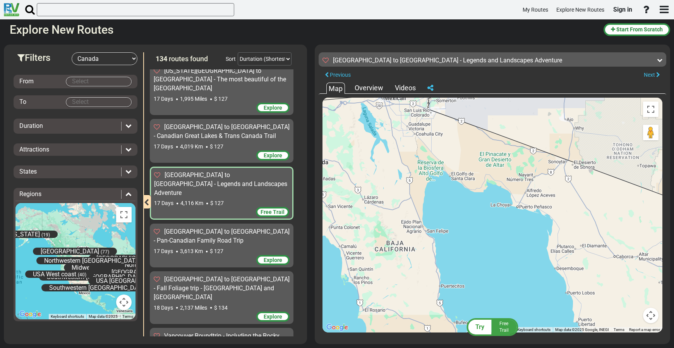
drag, startPoint x: 561, startPoint y: 260, endPoint x: 526, endPoint y: 171, distance: 95.6
click at [442, 161] on div "To activate drag with keyboard, press Alt + Enter. Once in keyboard drag state,…" at bounding box center [492, 215] width 340 height 235
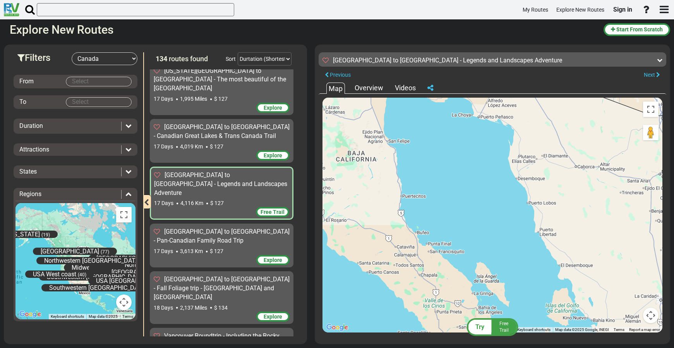
drag, startPoint x: 562, startPoint y: 265, endPoint x: 543, endPoint y: 226, distance: 43.8
click at [442, 196] on div "To activate drag with keyboard, press Alt + Enter. Once in keyboard drag state,…" at bounding box center [492, 215] width 340 height 235
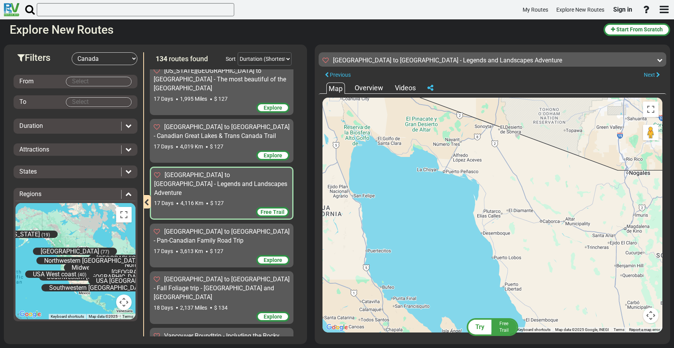
drag, startPoint x: 544, startPoint y: 246, endPoint x: 506, endPoint y: 270, distance: 45.0
click at [442, 250] on div "To activate drag with keyboard, press Alt + Enter. Once in keyboard drag state,…" at bounding box center [492, 215] width 340 height 235
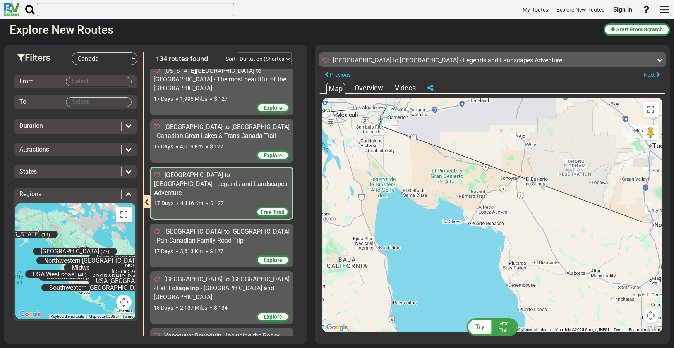
drag, startPoint x: 474, startPoint y: 247, endPoint x: 493, endPoint y: 279, distance: 38.2
click at [442, 250] on div "To activate drag with keyboard, press Alt + Enter. Once in keyboard drag state,…" at bounding box center [492, 215] width 340 height 235
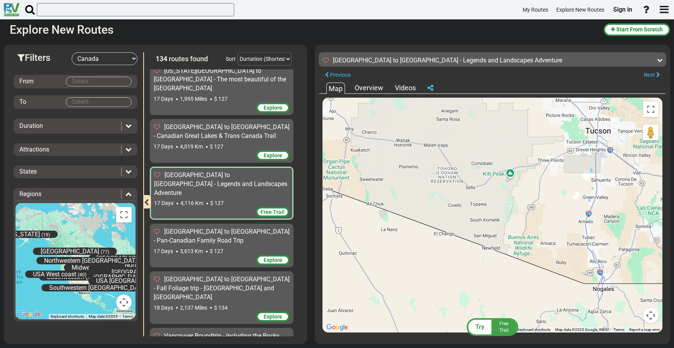
drag, startPoint x: 602, startPoint y: 201, endPoint x: 481, endPoint y: 236, distance: 125.9
click at [442, 236] on div "To activate drag with keyboard, press Alt + Enter. Once in keyboard drag state,…" at bounding box center [492, 215] width 340 height 235
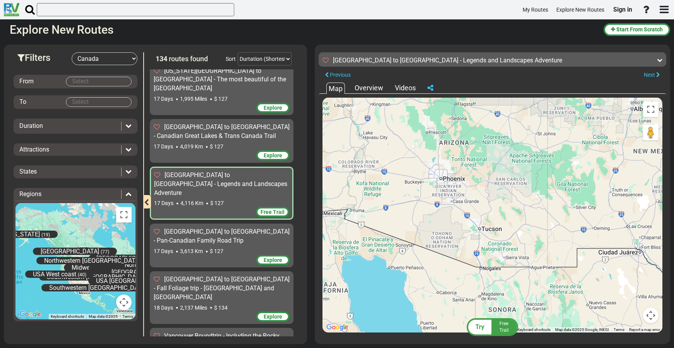
drag, startPoint x: 551, startPoint y: 209, endPoint x: 490, endPoint y: 239, distance: 68.5
click at [442, 239] on div "To activate drag with keyboard, press Alt + Enter. Once in keyboard drag state,…" at bounding box center [492, 215] width 340 height 235
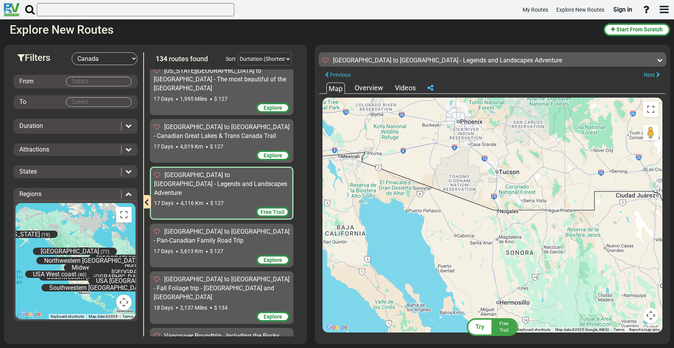
drag, startPoint x: 500, startPoint y: 260, endPoint x: 517, endPoint y: 206, distance: 56.8
click at [442, 206] on div "To activate drag with keyboard, press Alt + Enter. Once in keyboard drag state,…" at bounding box center [492, 215] width 340 height 235
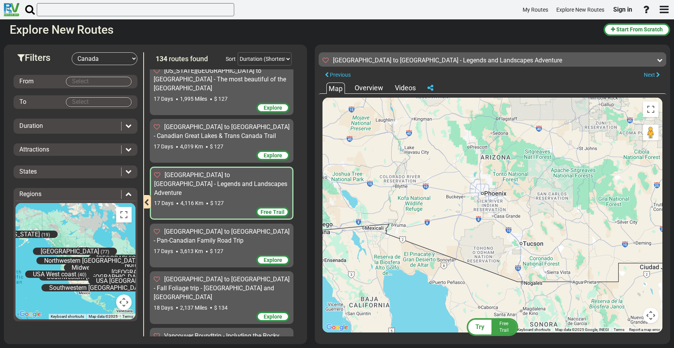
drag, startPoint x: 534, startPoint y: 174, endPoint x: 557, endPoint y: 247, distance: 75.9
click at [442, 247] on div "To activate drag with keyboard, press Alt + Enter. Once in keyboard drag state,…" at bounding box center [492, 215] width 340 height 235
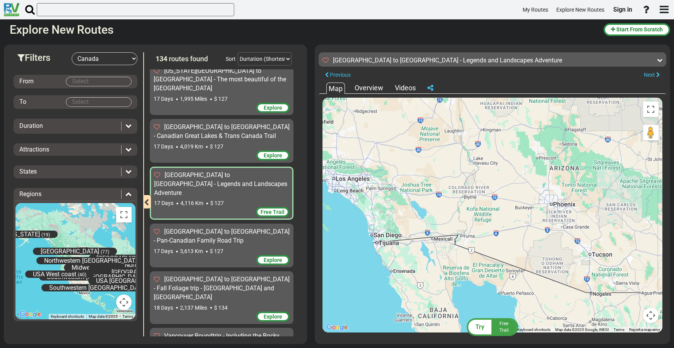
drag, startPoint x: 425, startPoint y: 238, endPoint x: 495, endPoint y: 249, distance: 70.5
click at [442, 249] on div "To activate drag with keyboard, press Alt + Enter. Once in keyboard drag state,…" at bounding box center [492, 215] width 340 height 235
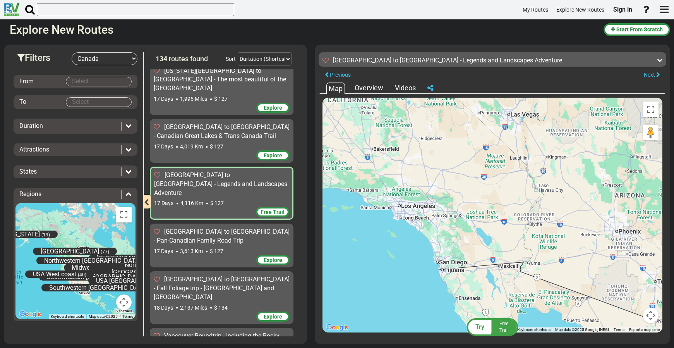
drag, startPoint x: 480, startPoint y: 205, endPoint x: 543, endPoint y: 232, distance: 68.8
click at [442, 232] on div "To activate drag with keyboard, press Alt + Enter. Once in keyboard drag state,…" at bounding box center [492, 215] width 340 height 235
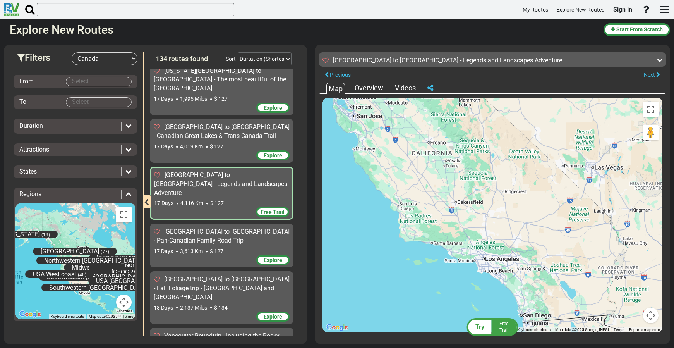
drag, startPoint x: 394, startPoint y: 218, endPoint x: 479, endPoint y: 269, distance: 99.3
click at [442, 250] on div "To activate drag with keyboard, press Alt + Enter. Once in keyboard drag state,…" at bounding box center [492, 215] width 340 height 235
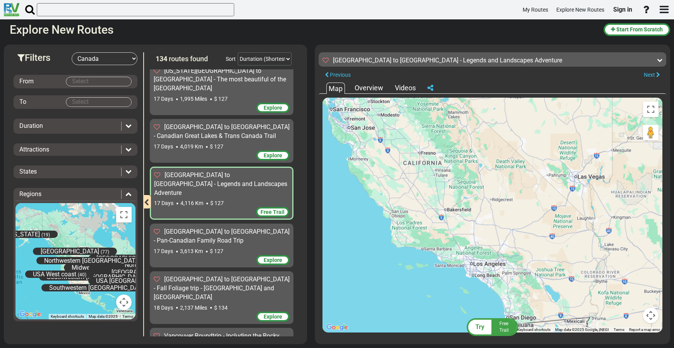
drag, startPoint x: 494, startPoint y: 204, endPoint x: 480, endPoint y: 211, distance: 15.2
click at [442, 211] on div "To activate drag with keyboard, press Alt + Enter. Once in keyboard drag state,…" at bounding box center [492, 215] width 340 height 235
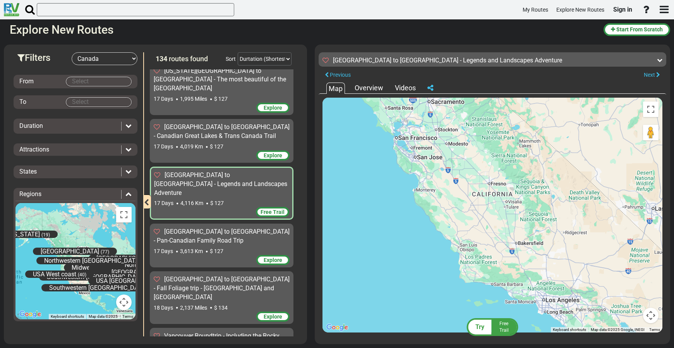
drag, startPoint x: 430, startPoint y: 238, endPoint x: 587, endPoint y: 208, distance: 159.5
click at [442, 208] on div "To activate drag with keyboard, press Alt + Enter. Once in keyboard drag state,…" at bounding box center [492, 215] width 340 height 235
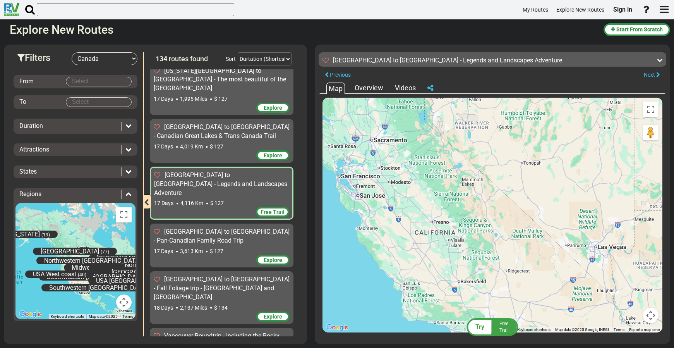
drag, startPoint x: 544, startPoint y: 156, endPoint x: 488, endPoint y: 187, distance: 65.1
click at [442, 187] on div "To activate drag with keyboard, press Alt + Enter. Once in keyboard drag state,…" at bounding box center [492, 215] width 340 height 235
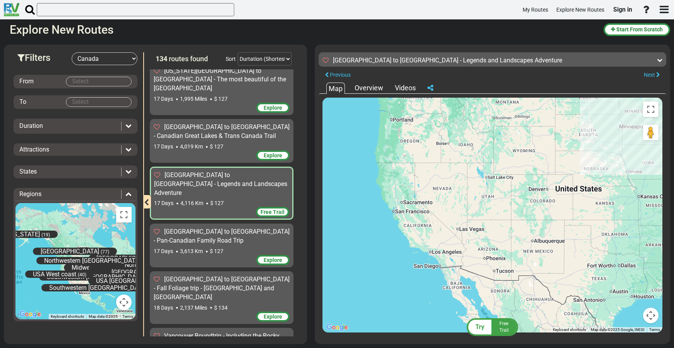
drag, startPoint x: 502, startPoint y: 174, endPoint x: 444, endPoint y: 201, distance: 63.7
click at [442, 201] on div "To activate drag with keyboard, press Alt + Enter. Once in keyboard drag state,…" at bounding box center [492, 215] width 340 height 235
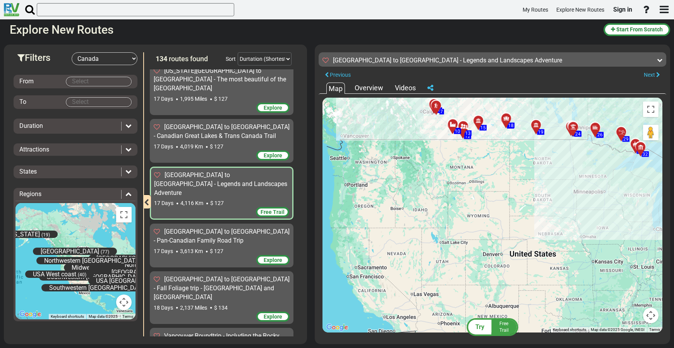
drag, startPoint x: 490, startPoint y: 163, endPoint x: 444, endPoint y: 228, distance: 79.4
click at [442, 228] on div "To activate drag with keyboard, press Alt + Enter. Once in keyboard drag state,…" at bounding box center [492, 215] width 340 height 235
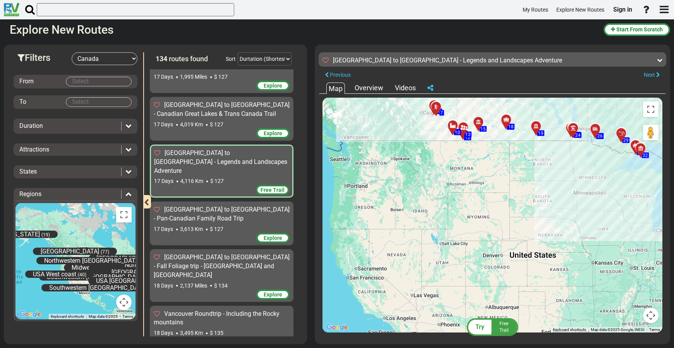
scroll to position [2551, 0]
